Goal: Book appointment/travel/reservation

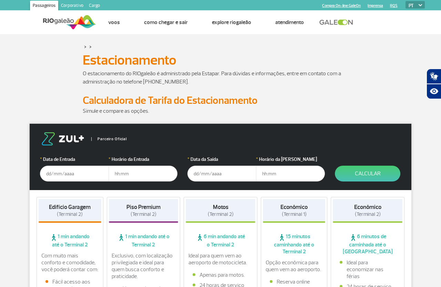
click at [175, 131] on form "Parceiro Oficial * Data de Entrada * Horário da Entrada * Data da Saída * Horár…" at bounding box center [220, 157] width 381 height 66
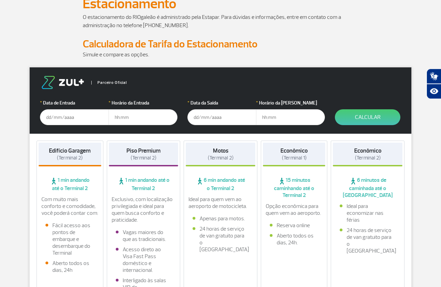
scroll to position [39, 0]
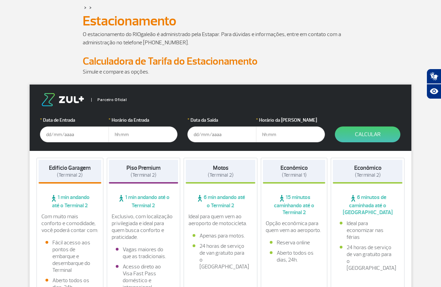
click at [62, 130] on input "text" at bounding box center [74, 135] width 69 height 16
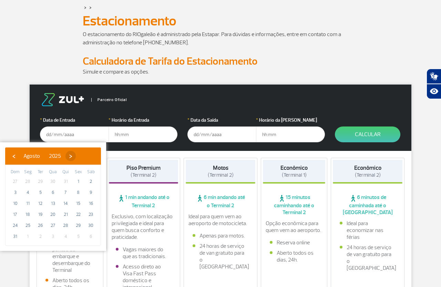
click at [76, 158] on span "›" at bounding box center [70, 156] width 10 height 10
click at [82, 155] on span "›" at bounding box center [77, 156] width 10 height 10
click at [54, 195] on span "8" at bounding box center [52, 192] width 11 height 11
type input "[DATE]"
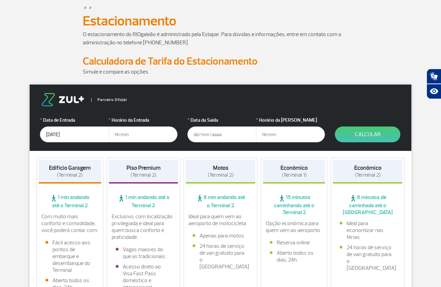
click at [140, 135] on input "text" at bounding box center [142, 135] width 69 height 16
type input "07:00"
click at [213, 133] on input "text" at bounding box center [221, 135] width 69 height 16
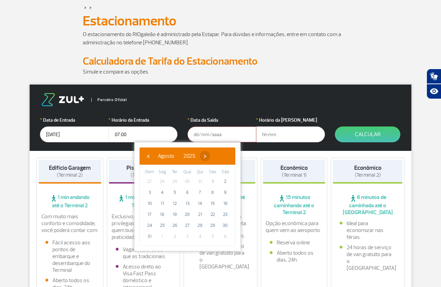
click at [210, 158] on span "›" at bounding box center [205, 156] width 10 height 10
click at [147, 154] on span "‹" at bounding box center [148, 156] width 10 height 10
click at [210, 157] on span "›" at bounding box center [205, 156] width 10 height 10
click at [216, 157] on span "›" at bounding box center [211, 156] width 10 height 10
click at [151, 204] on span "12" at bounding box center [149, 203] width 11 height 11
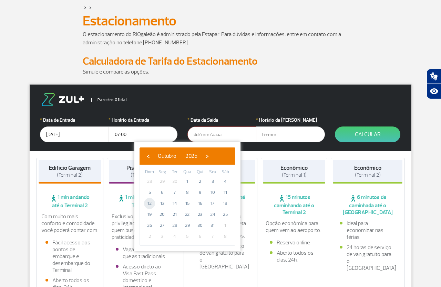
type input "[DATE]"
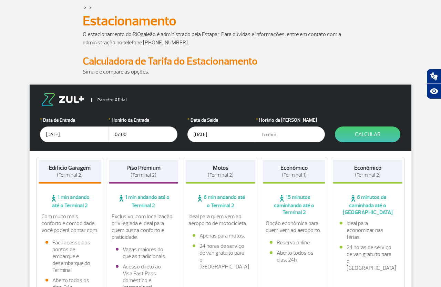
click at [275, 139] on input "text" at bounding box center [290, 135] width 69 height 16
type input "22:00"
click at [362, 137] on button "Calcular" at bounding box center [367, 135] width 65 height 16
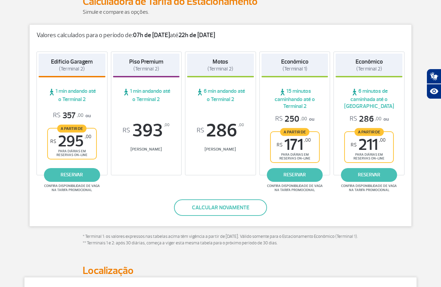
scroll to position [78, 0]
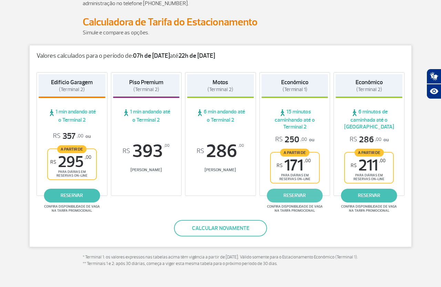
click at [300, 198] on link "reservar" at bounding box center [294, 196] width 56 height 14
